Goal: Task Accomplishment & Management: Manage account settings

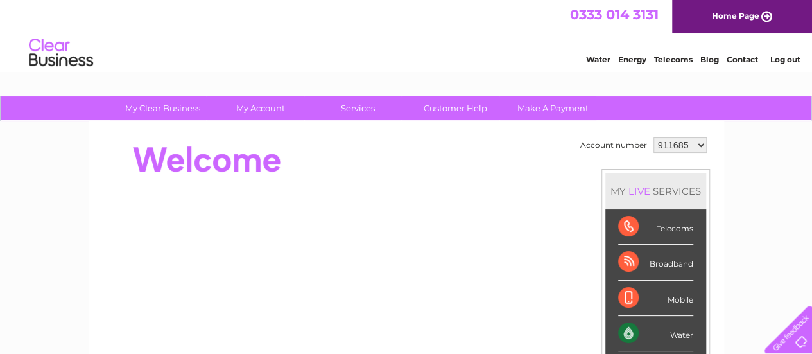
click at [689, 142] on select "911685 957568 1122694" at bounding box center [679, 144] width 53 height 15
click at [694, 146] on select "911685 957568 1122694" at bounding box center [679, 144] width 53 height 15
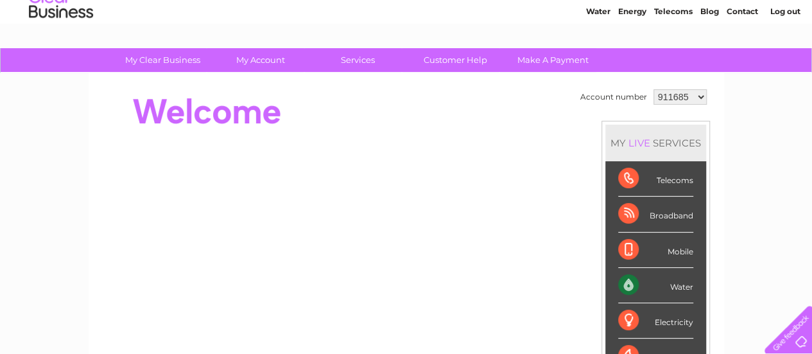
scroll to position [9, 0]
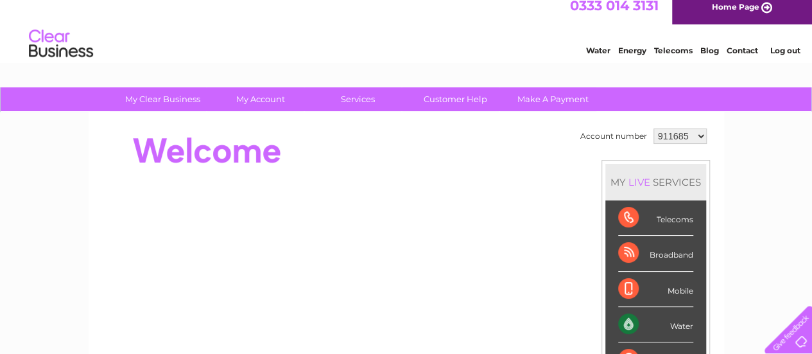
click at [679, 136] on select "911685 957568 1122694" at bounding box center [679, 135] width 53 height 15
click at [653, 128] on select "911685 957568 1122694" at bounding box center [679, 135] width 53 height 15
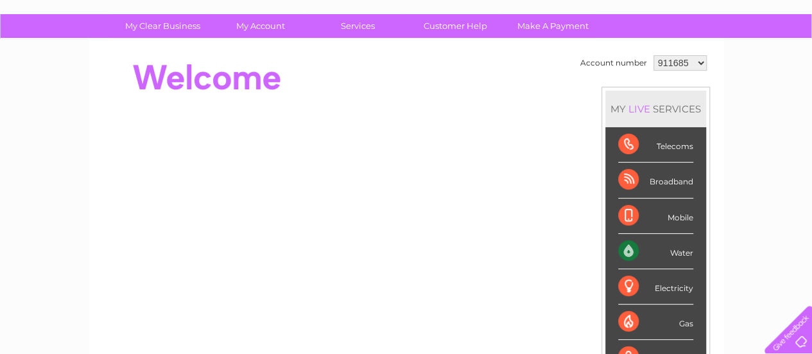
scroll to position [81, 0]
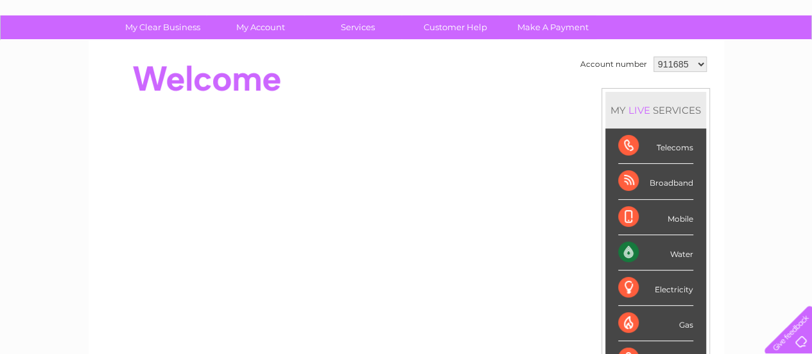
click at [696, 58] on select "911685 957568 1122694" at bounding box center [679, 63] width 53 height 15
select select "957568"
click at [653, 56] on select "911685 957568 1122694" at bounding box center [679, 63] width 53 height 15
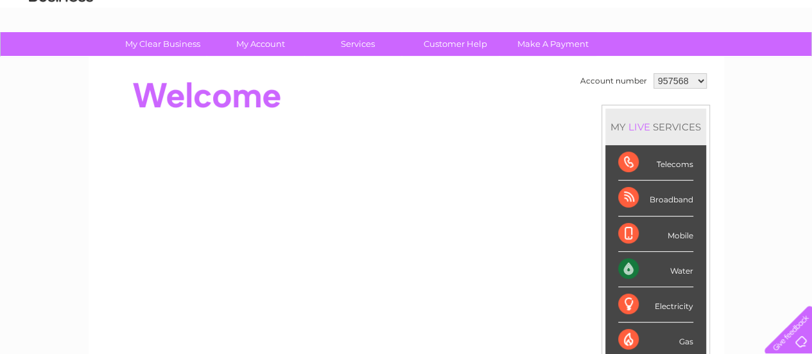
scroll to position [62, 0]
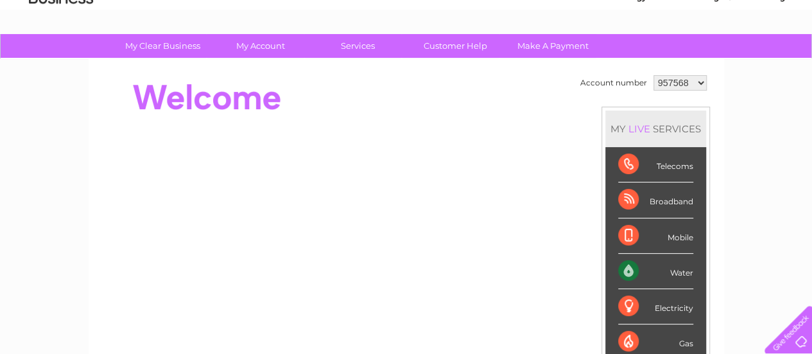
drag, startPoint x: 821, startPoint y: 37, endPoint x: 804, endPoint y: 62, distance: 30.4
click at [804, 62] on html "My Clear Business Login Details My Details My Preferences Link Account My Accou…" at bounding box center [406, 351] width 812 height 827
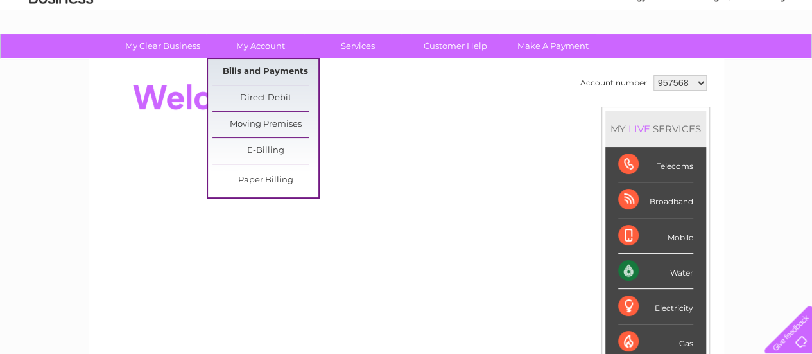
click at [276, 71] on link "Bills and Payments" at bounding box center [265, 72] width 106 height 26
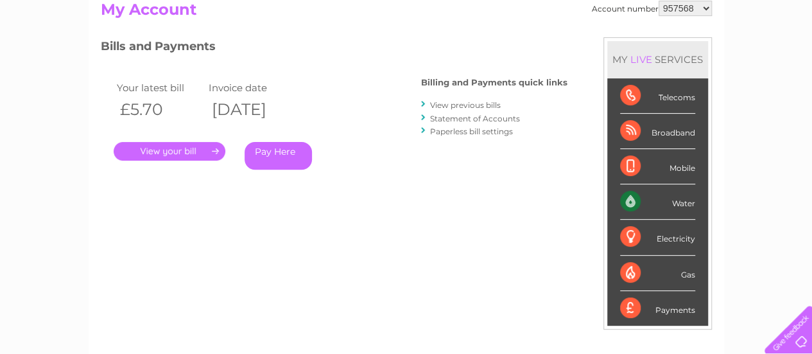
scroll to position [155, 0]
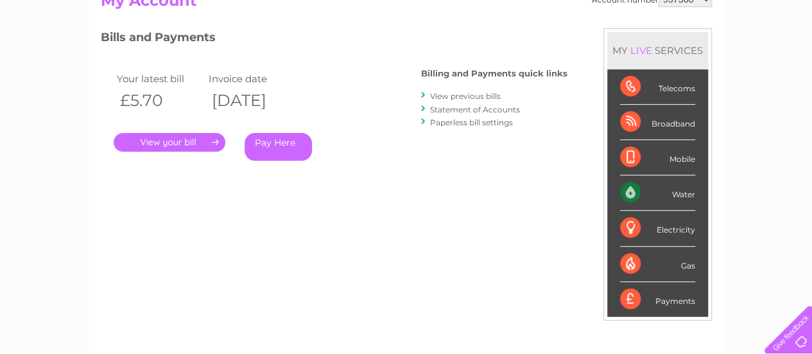
click at [178, 144] on link "." at bounding box center [170, 142] width 112 height 19
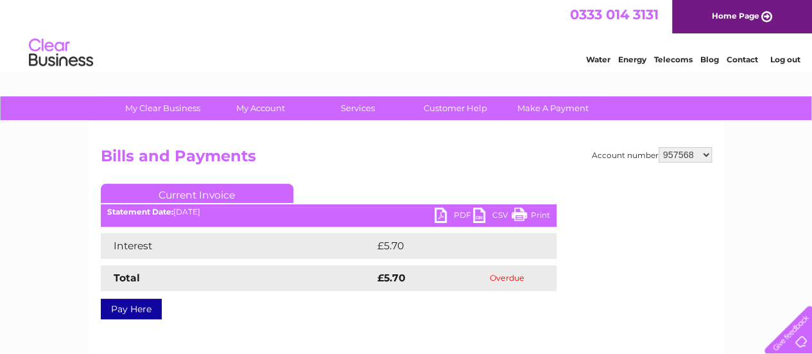
click at [452, 213] on link "PDF" at bounding box center [454, 216] width 39 height 19
click at [702, 151] on select "911685 957568 1122694" at bounding box center [685, 154] width 53 height 15
click at [705, 148] on select "911685 957568 1122694" at bounding box center [685, 154] width 53 height 15
click at [675, 160] on select "911685 957568 1122694" at bounding box center [685, 154] width 53 height 15
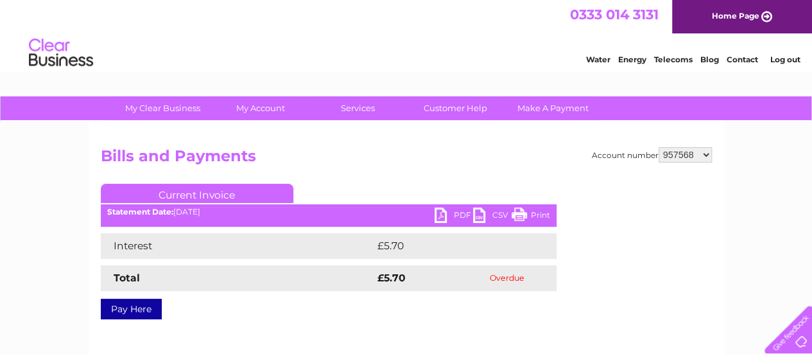
click at [696, 157] on select "911685 957568 1122694" at bounding box center [685, 154] width 53 height 15
select select "911685"
click at [659, 147] on select "911685 957568 1122694" at bounding box center [685, 154] width 53 height 15
click at [689, 158] on select "911685 957568 1122694" at bounding box center [685, 154] width 53 height 15
select select "957568"
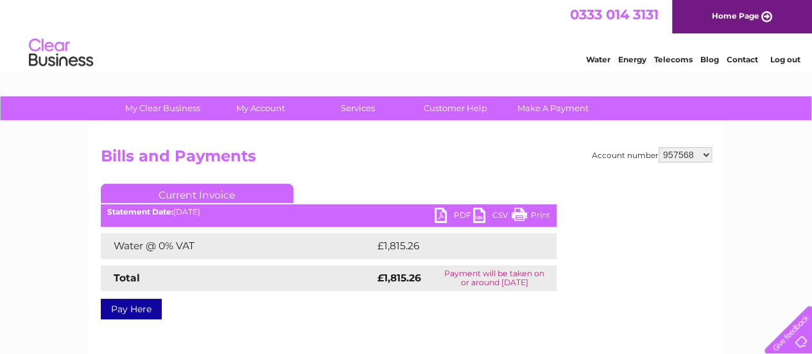
click at [659, 147] on select "911685 957568 1122694" at bounding box center [685, 154] width 53 height 15
click at [685, 179] on div "Account number 911685 957568 1122694 Bills and Payments Current Invoice PDF CSV…" at bounding box center [406, 242] width 611 height 191
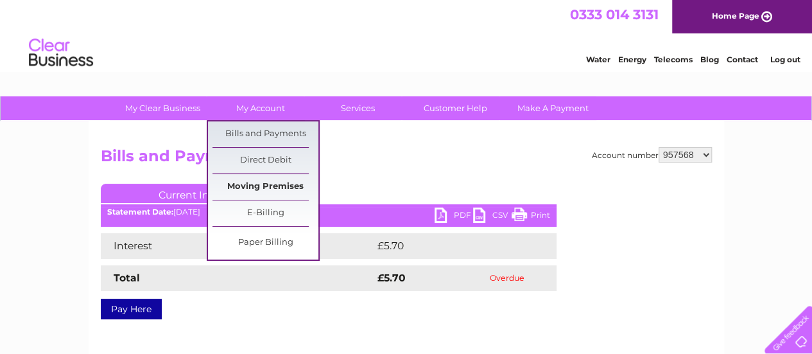
click at [284, 186] on link "Moving Premises" at bounding box center [265, 187] width 106 height 26
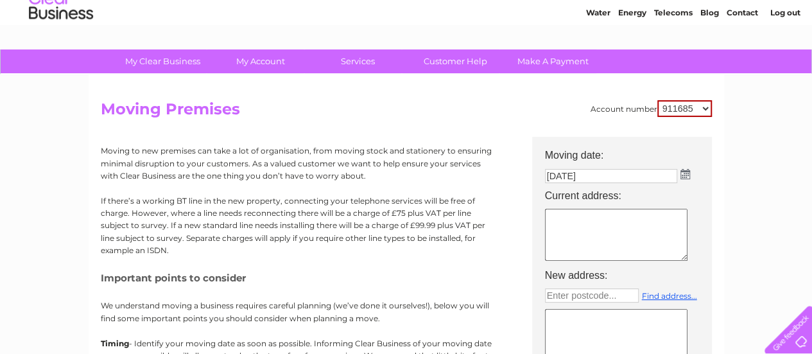
scroll to position [41, 0]
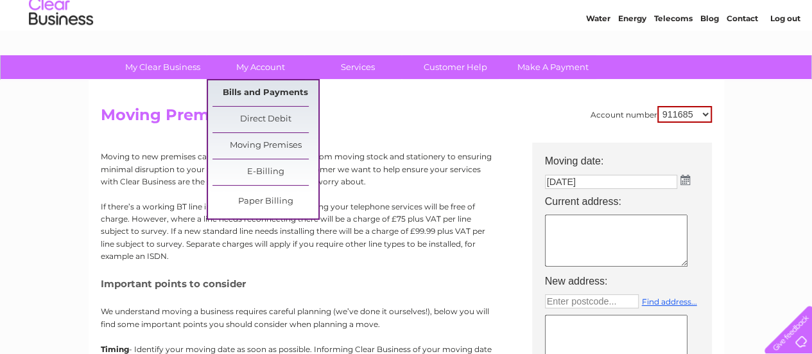
click at [264, 87] on link "Bills and Payments" at bounding box center [265, 93] width 106 height 26
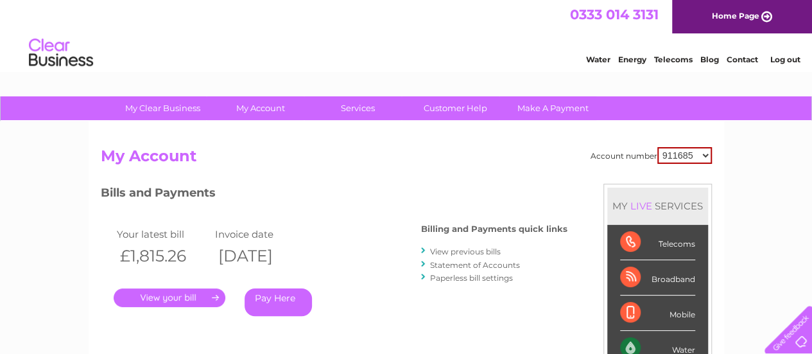
click at [469, 252] on link "View previous bills" at bounding box center [465, 251] width 71 height 10
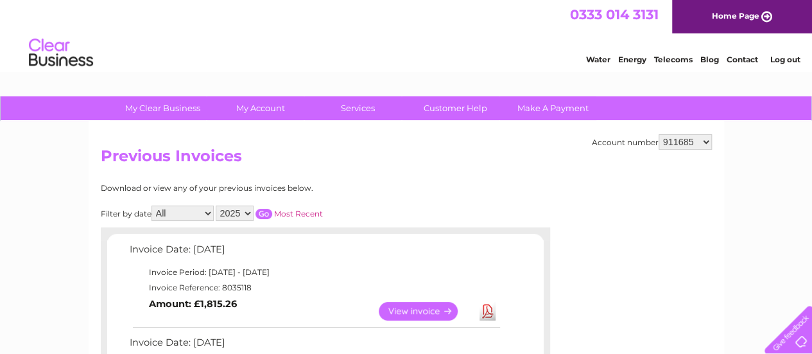
click at [703, 146] on select "911685 957568 1122694" at bounding box center [685, 141] width 53 height 15
select select "957568"
click at [659, 134] on select "911685 957568 1122694" at bounding box center [685, 141] width 53 height 15
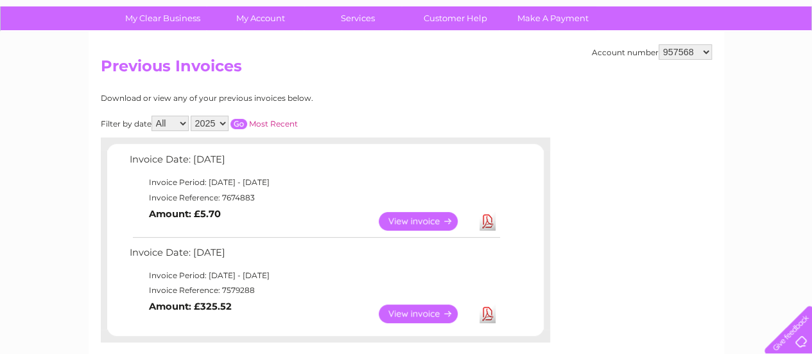
scroll to position [92, 0]
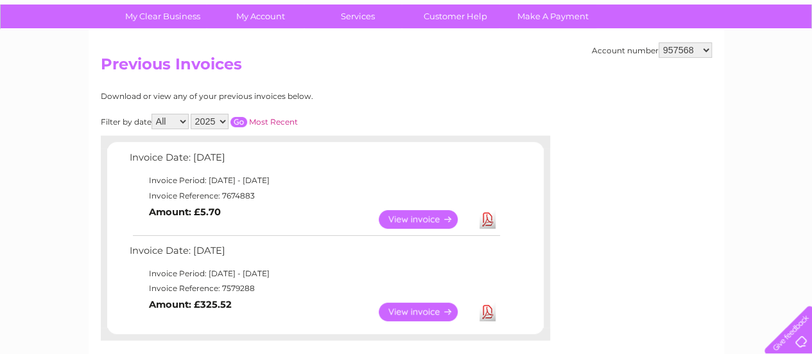
click at [700, 47] on select "911685 957568 1122694" at bounding box center [685, 49] width 53 height 15
select select "1122694"
click at [659, 42] on select "911685 957568 1122694" at bounding box center [685, 49] width 53 height 15
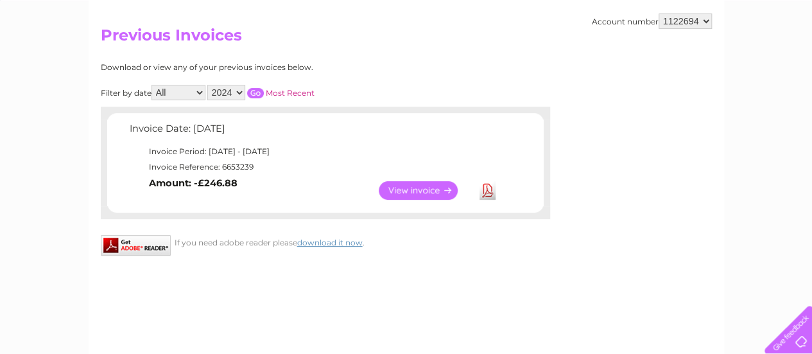
scroll to position [119, 0]
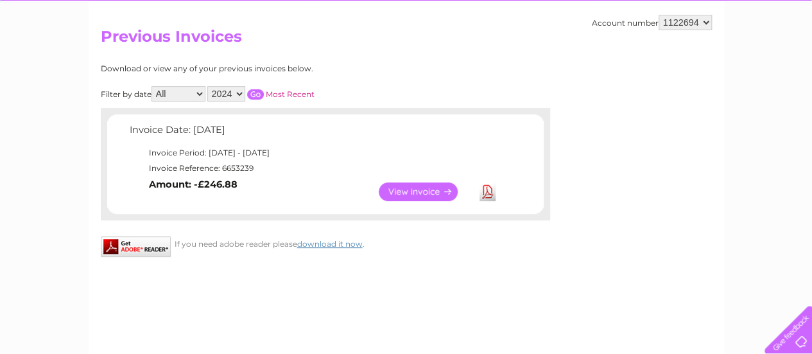
click at [236, 93] on select "2024 2023" at bounding box center [226, 93] width 38 height 15
click at [380, 58] on div "Account number 911685 957568 1122694 Previous Invoices Download or view any of …" at bounding box center [406, 181] width 635 height 359
click at [202, 93] on select "All February June" at bounding box center [178, 93] width 54 height 15
click at [377, 62] on div "Account number 911685 957568 1122694 Previous Invoices Download or view any of …" at bounding box center [406, 181] width 635 height 359
click at [709, 20] on select "911685 957568 1122694" at bounding box center [685, 22] width 53 height 15
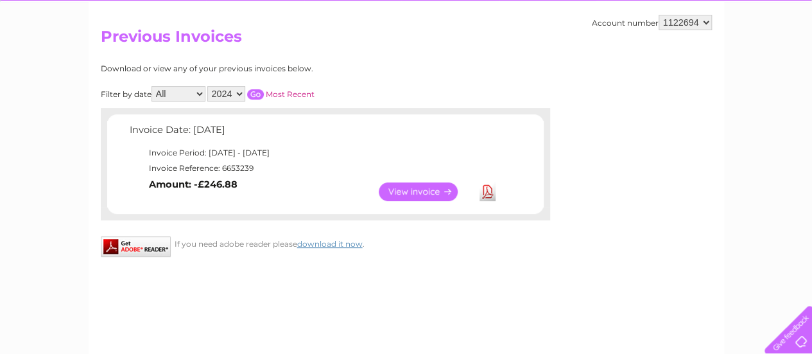
select select "911685"
click at [659, 15] on select "911685 957568 1122694" at bounding box center [685, 22] width 53 height 15
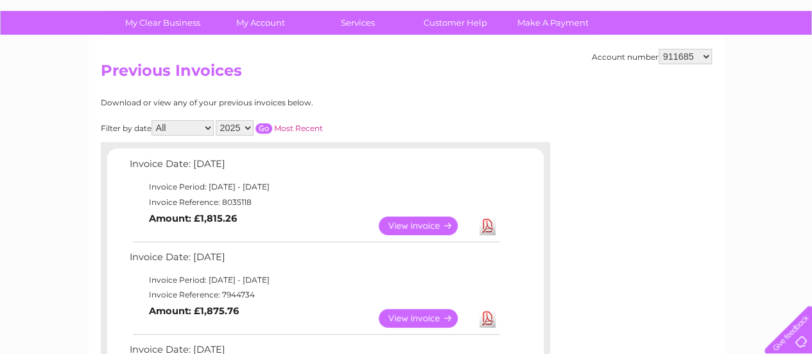
scroll to position [87, 0]
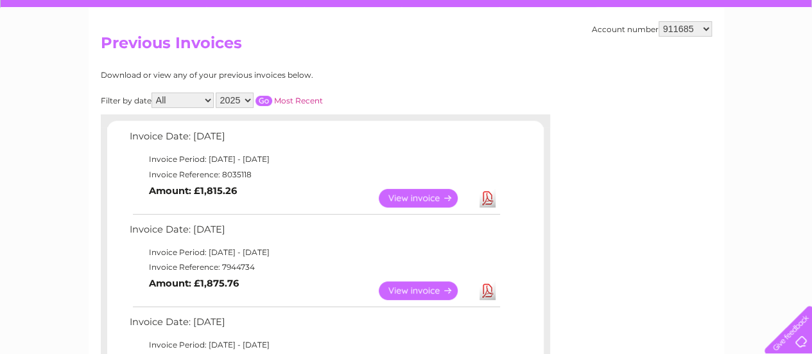
scroll to position [114, 0]
